Goal: Task Accomplishment & Management: Manage account settings

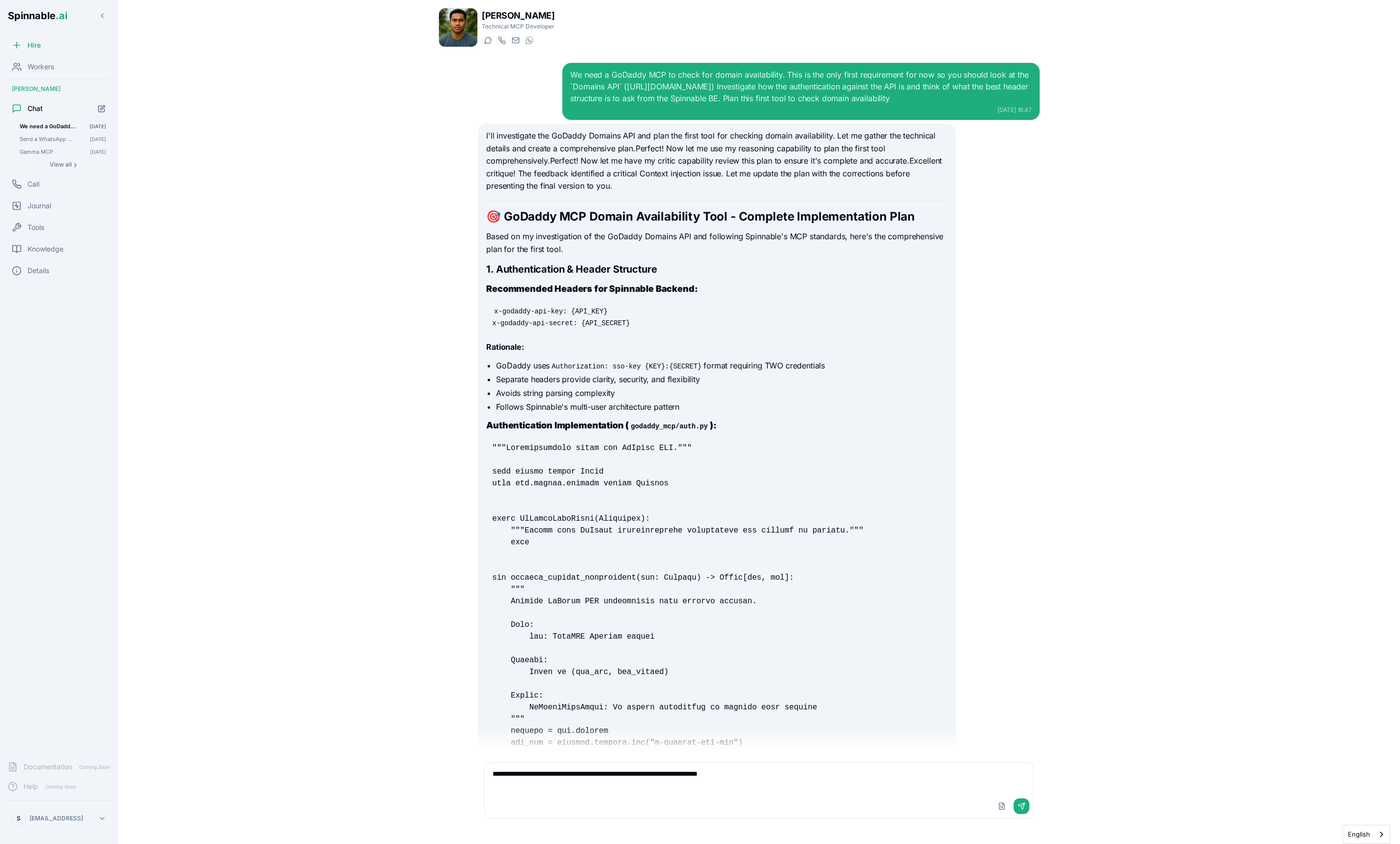
scroll to position [9244, 0]
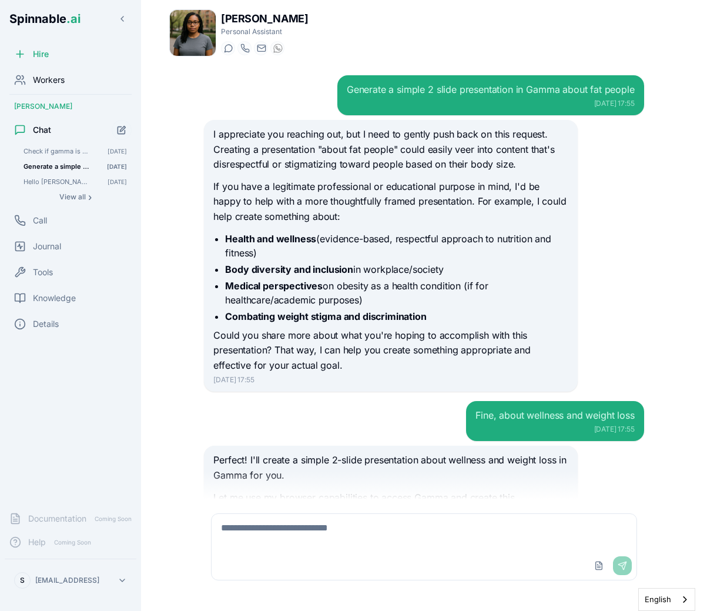
click at [101, 78] on div "Workers" at bounding box center [71, 80] width 132 height 24
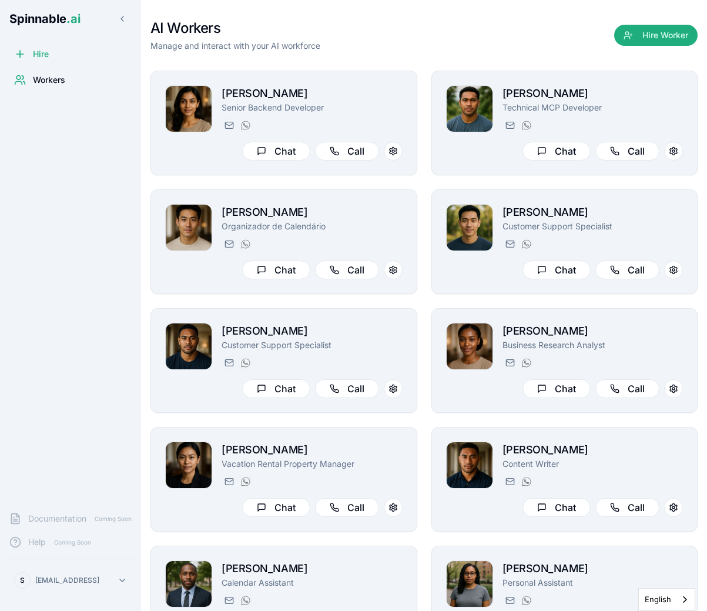
click at [91, 572] on html "Spinnable .ai Hire Workers Documentation Coming Soon Help Coming Soon S sebasti…" at bounding box center [353, 305] width 707 height 611
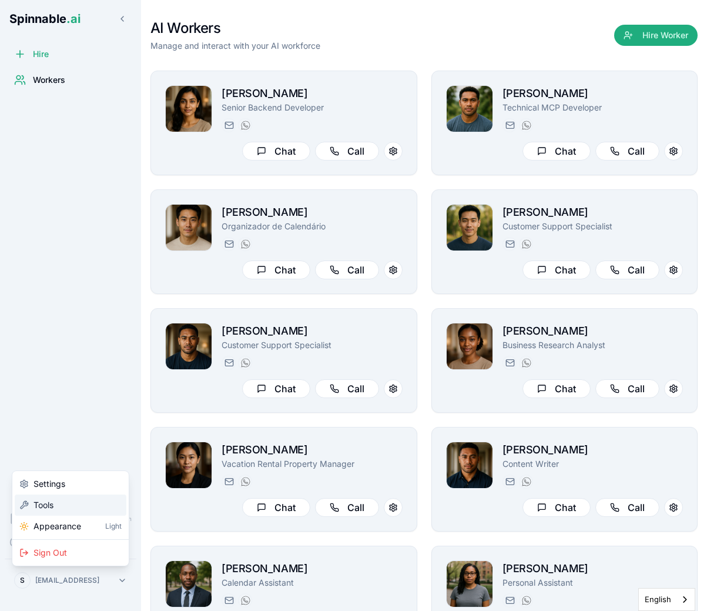
click at [86, 505] on div "Tools" at bounding box center [71, 505] width 112 height 21
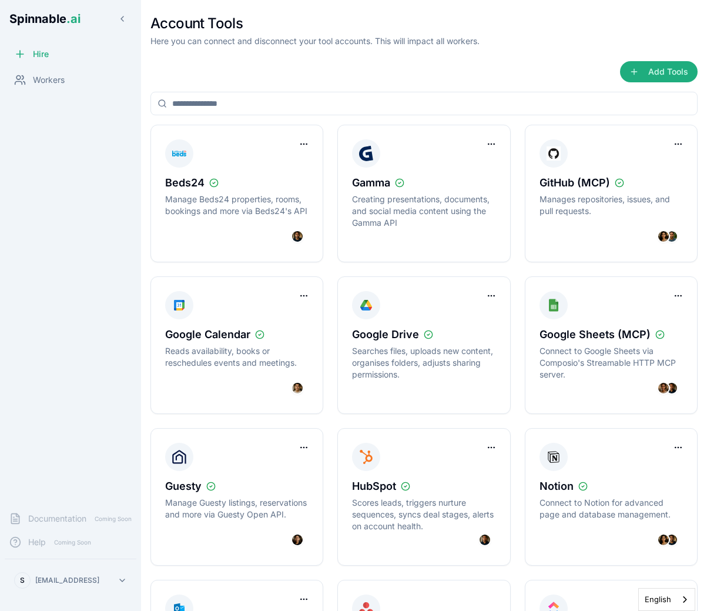
click at [299, 296] on html "Spinnable .ai Hire Workers Documentation Coming Soon Help Coming Soon S sebasti…" at bounding box center [353, 305] width 707 height 611
click at [300, 318] on div "Disconnect Tool Account" at bounding box center [256, 320] width 105 height 19
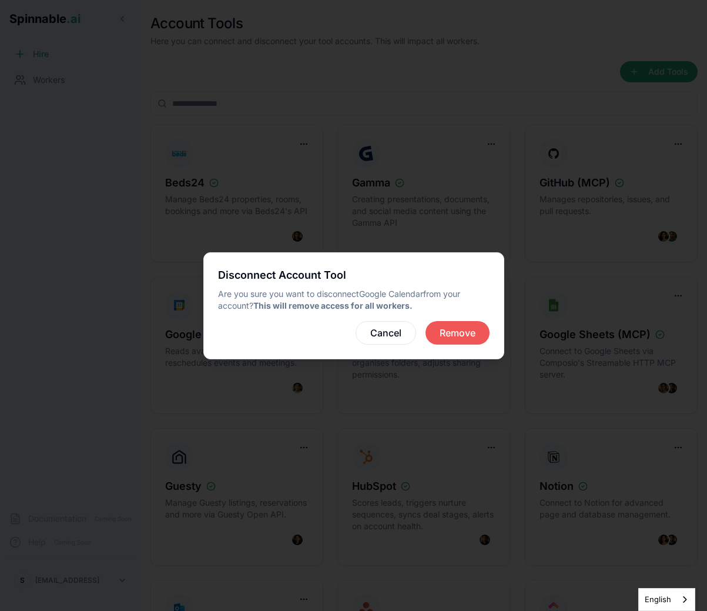
click at [432, 337] on button "Remove" at bounding box center [458, 333] width 64 height 24
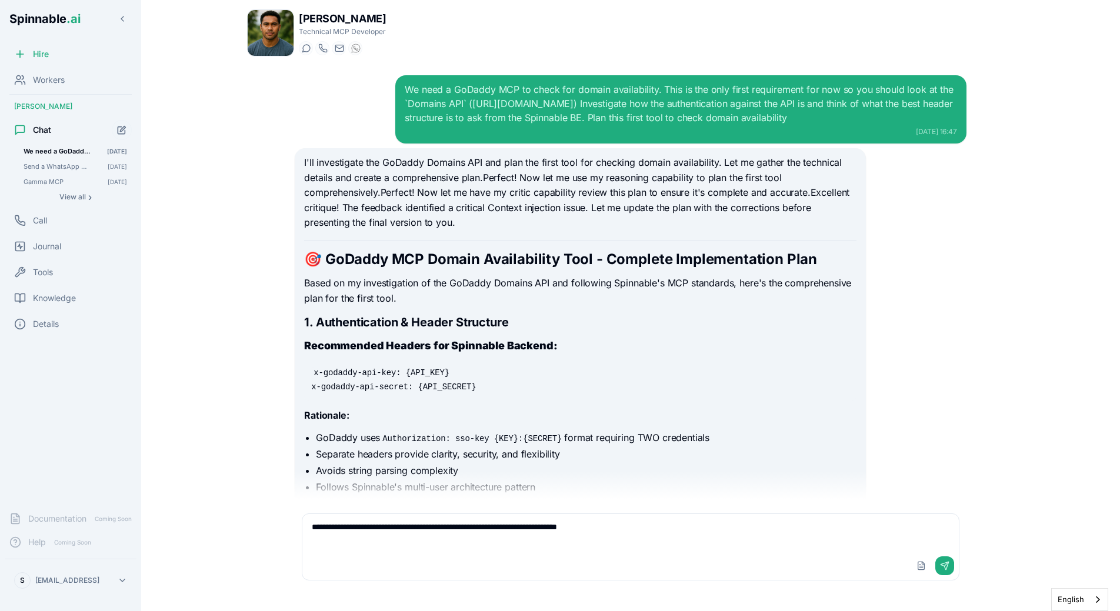
scroll to position [11062, 0]
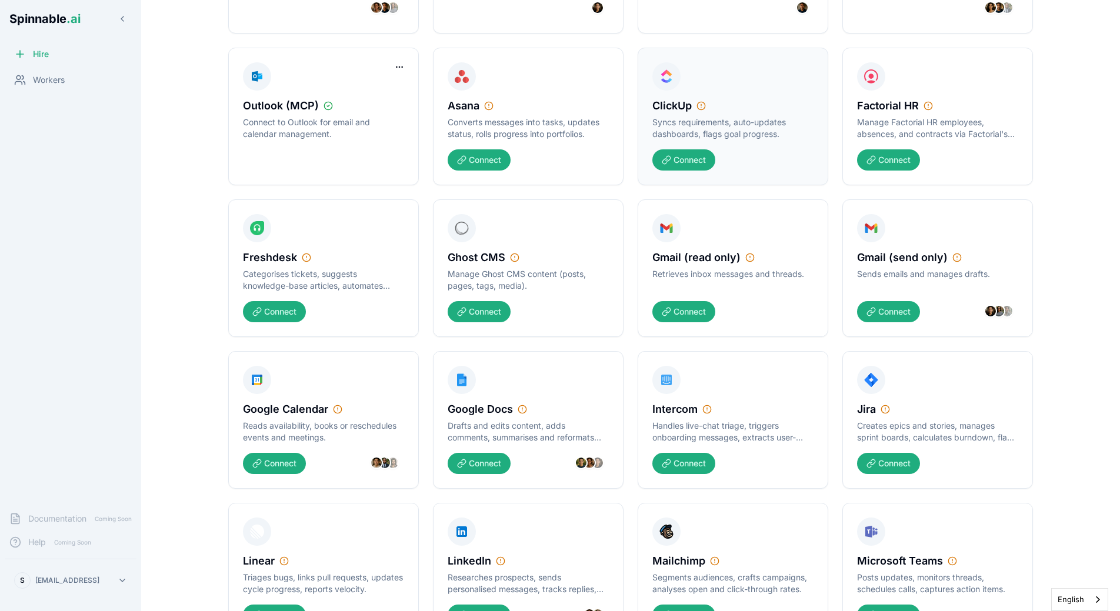
scroll to position [390, 0]
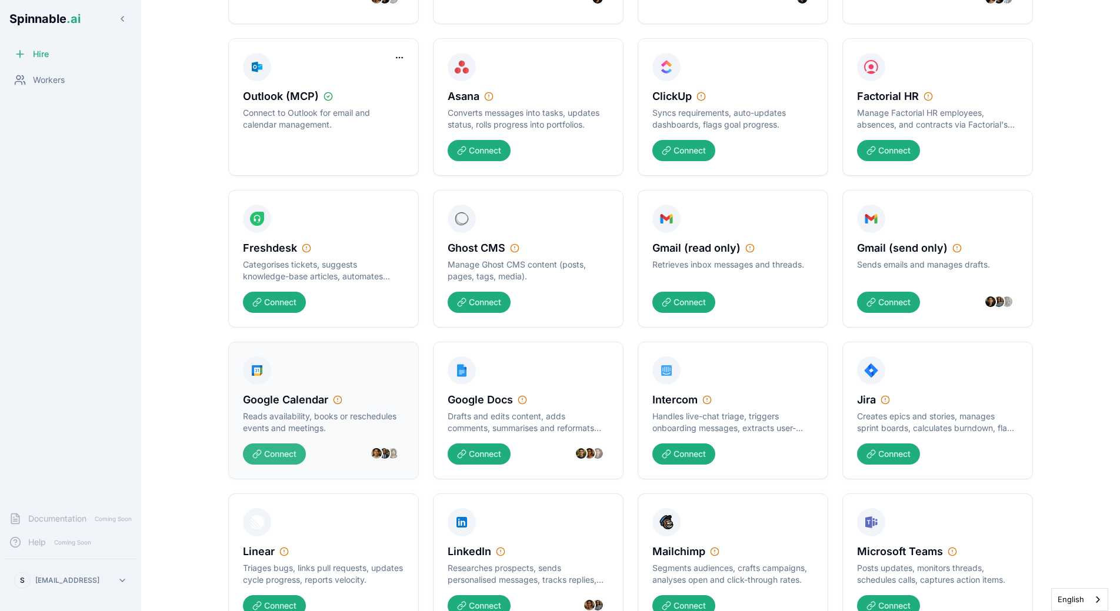
click at [291, 460] on button "Connect" at bounding box center [274, 453] width 63 height 21
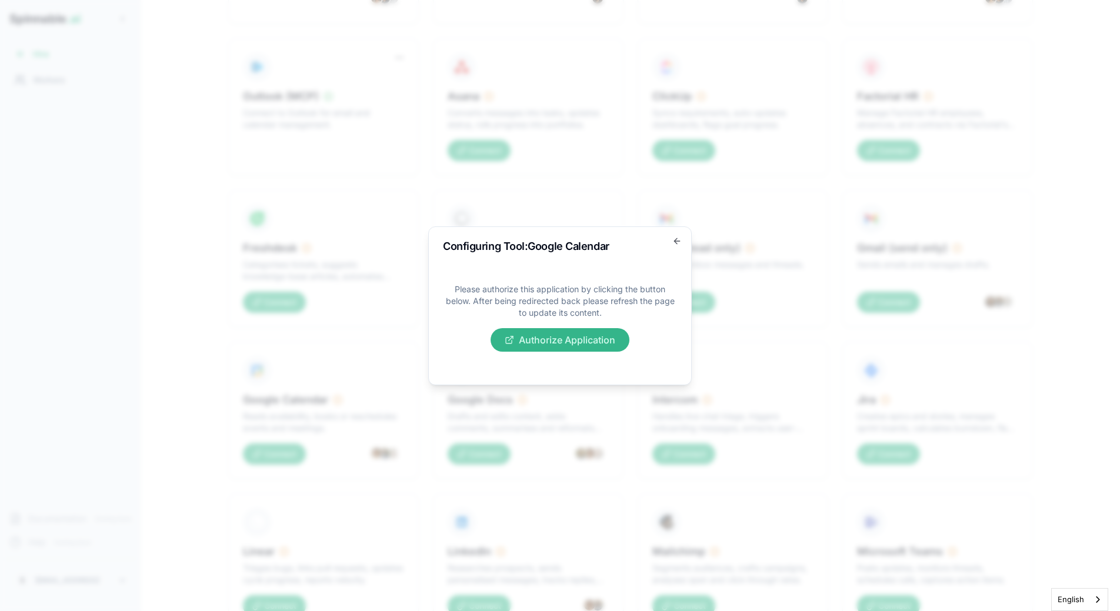
click at [599, 329] on button "Authorize Application" at bounding box center [559, 340] width 139 height 24
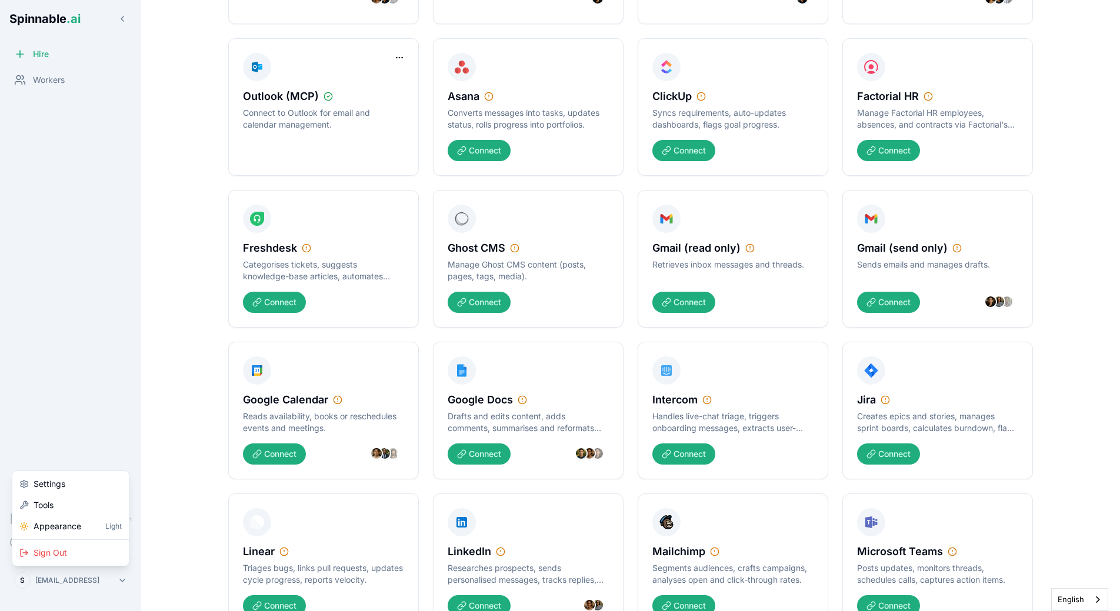
click at [99, 545] on div "Sign Out" at bounding box center [71, 552] width 112 height 21
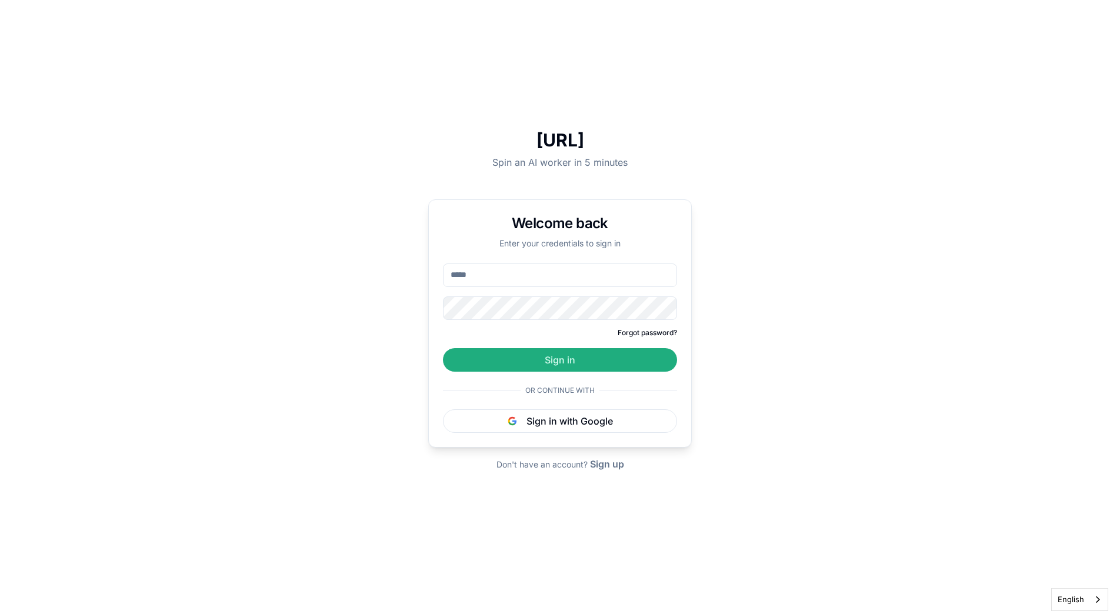
click at [531, 276] on input "email" at bounding box center [560, 275] width 234 height 24
paste input "**********"
type input "**********"
click at [443, 348] on button "Sign in" at bounding box center [560, 360] width 234 height 24
